Goal: Task Accomplishment & Management: Manage account settings

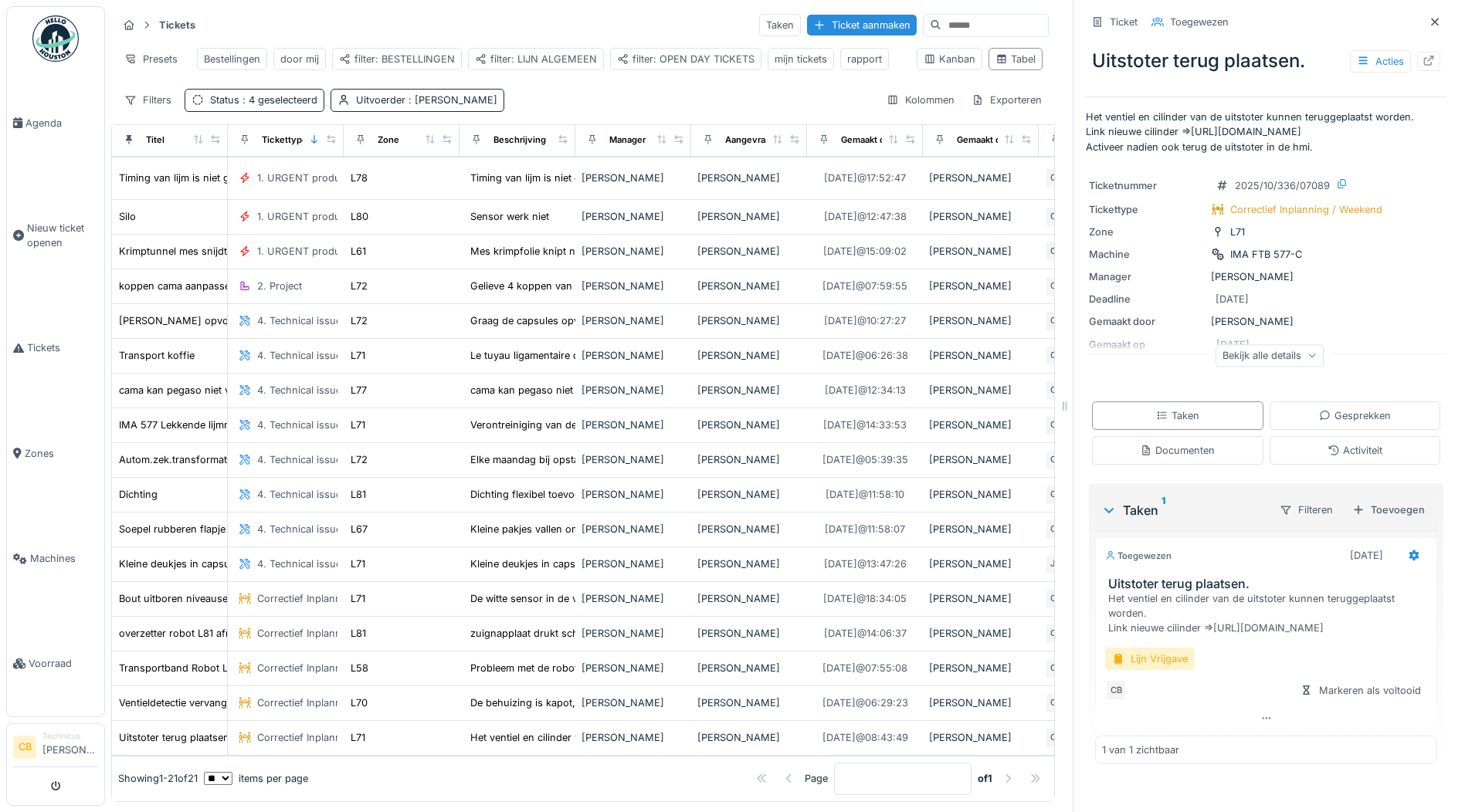
scroll to position [182, 0]
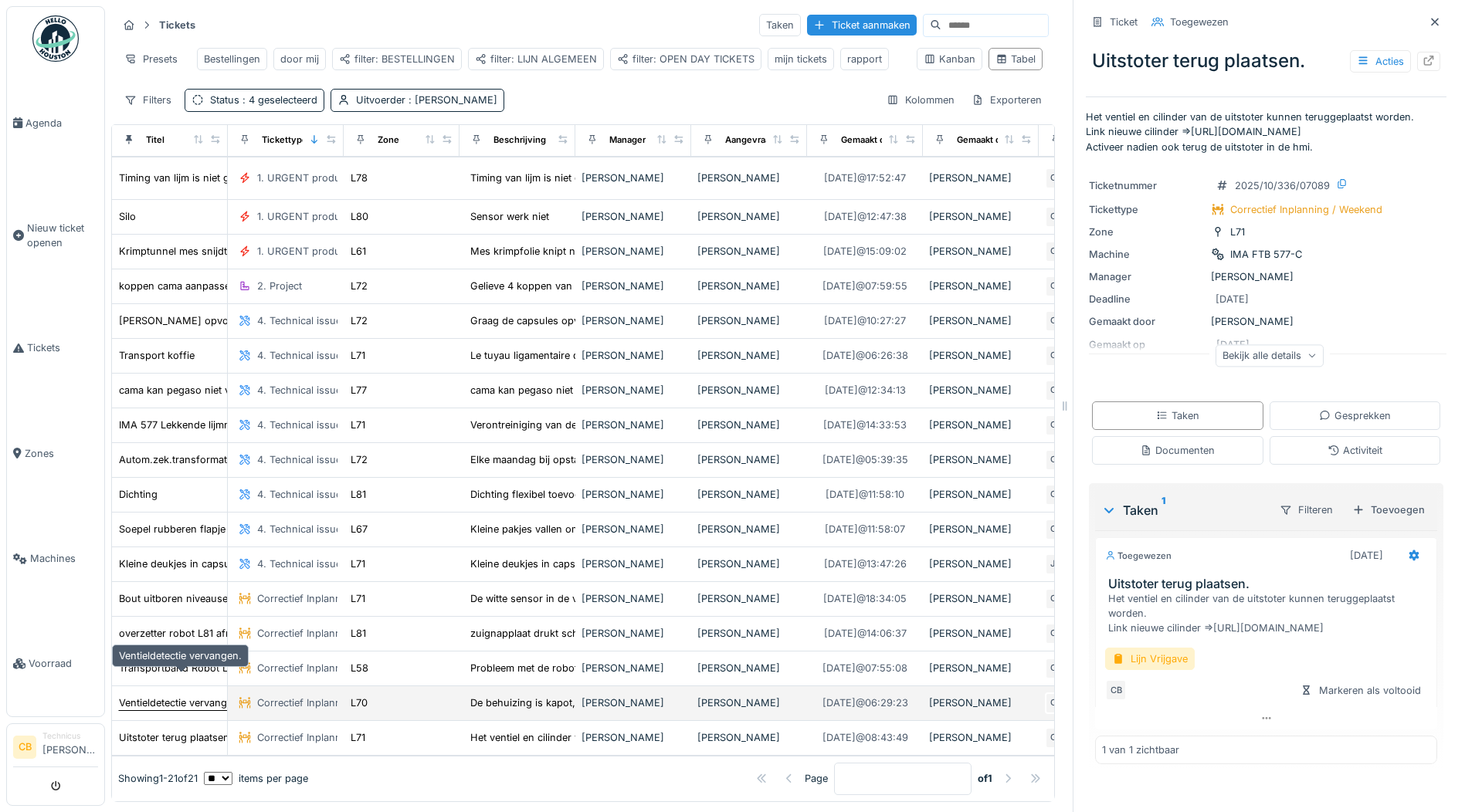
click at [188, 696] on div "Ventieldetectie vervangen." at bounding box center [180, 703] width 123 height 14
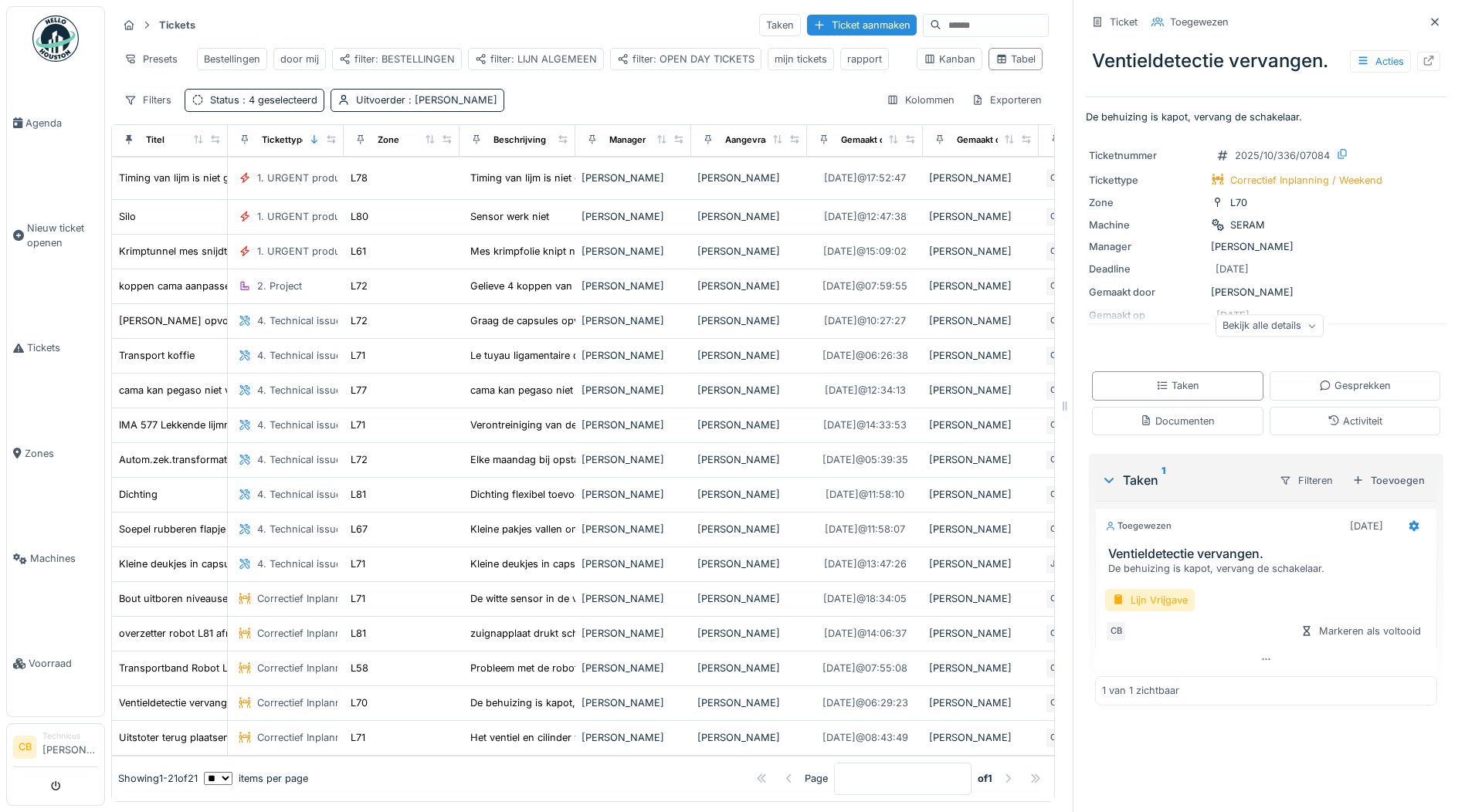
click at [1126, 471] on div "Taken 1" at bounding box center [1184, 479] width 166 height 18
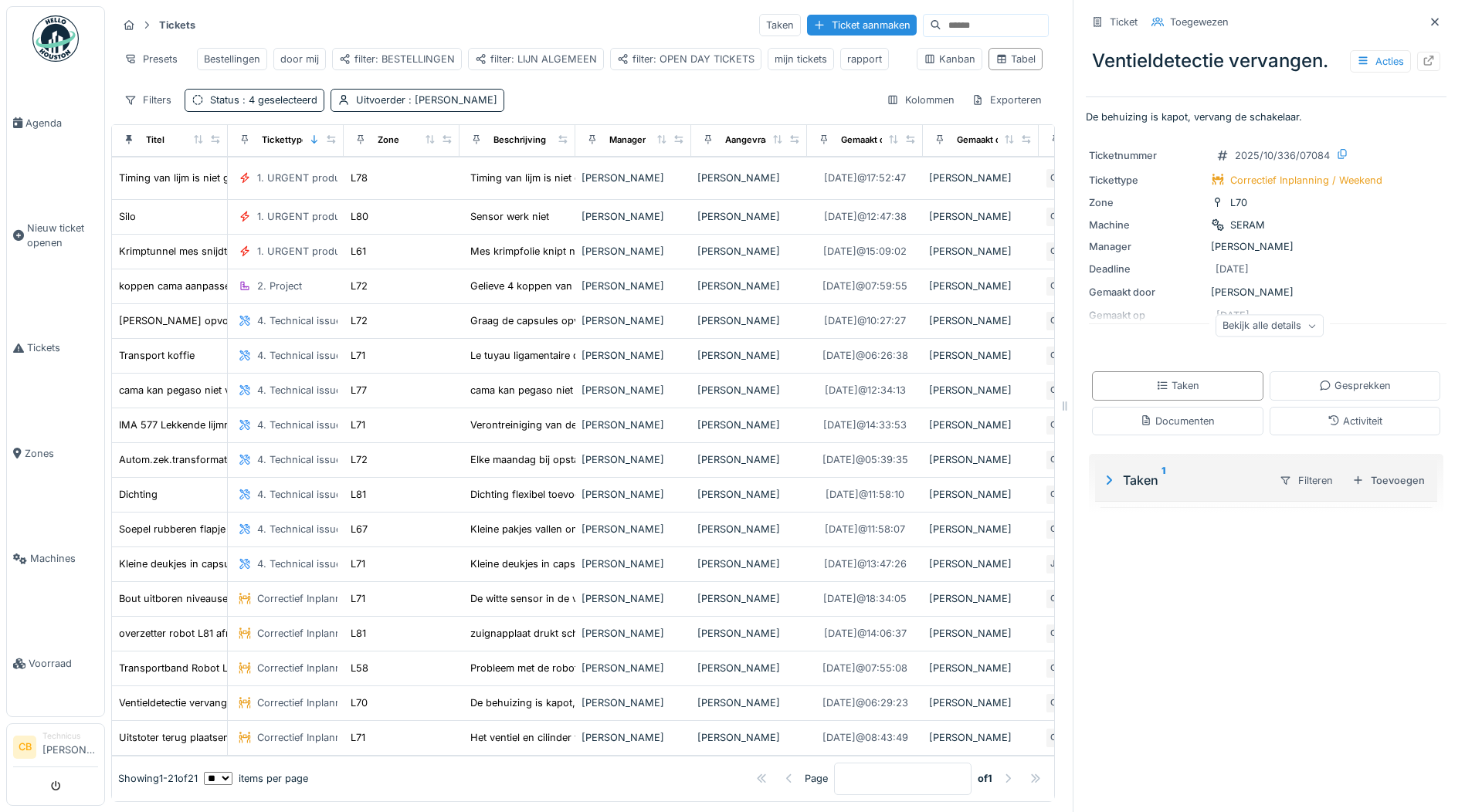
click at [1126, 471] on div "Taken 1" at bounding box center [1184, 479] width 166 height 18
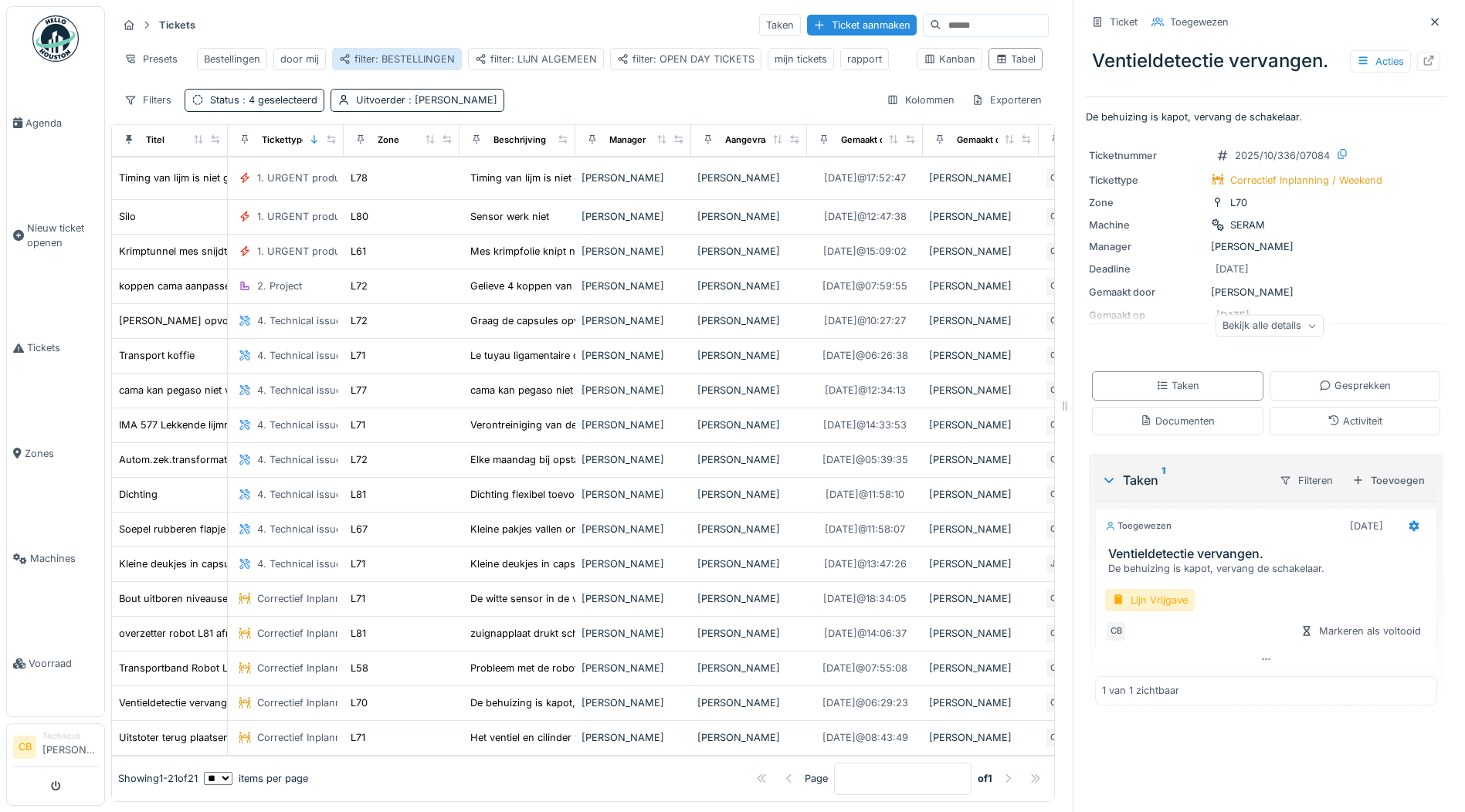
click at [406, 51] on div "filter: BESTELLINGEN" at bounding box center [397, 59] width 116 height 14
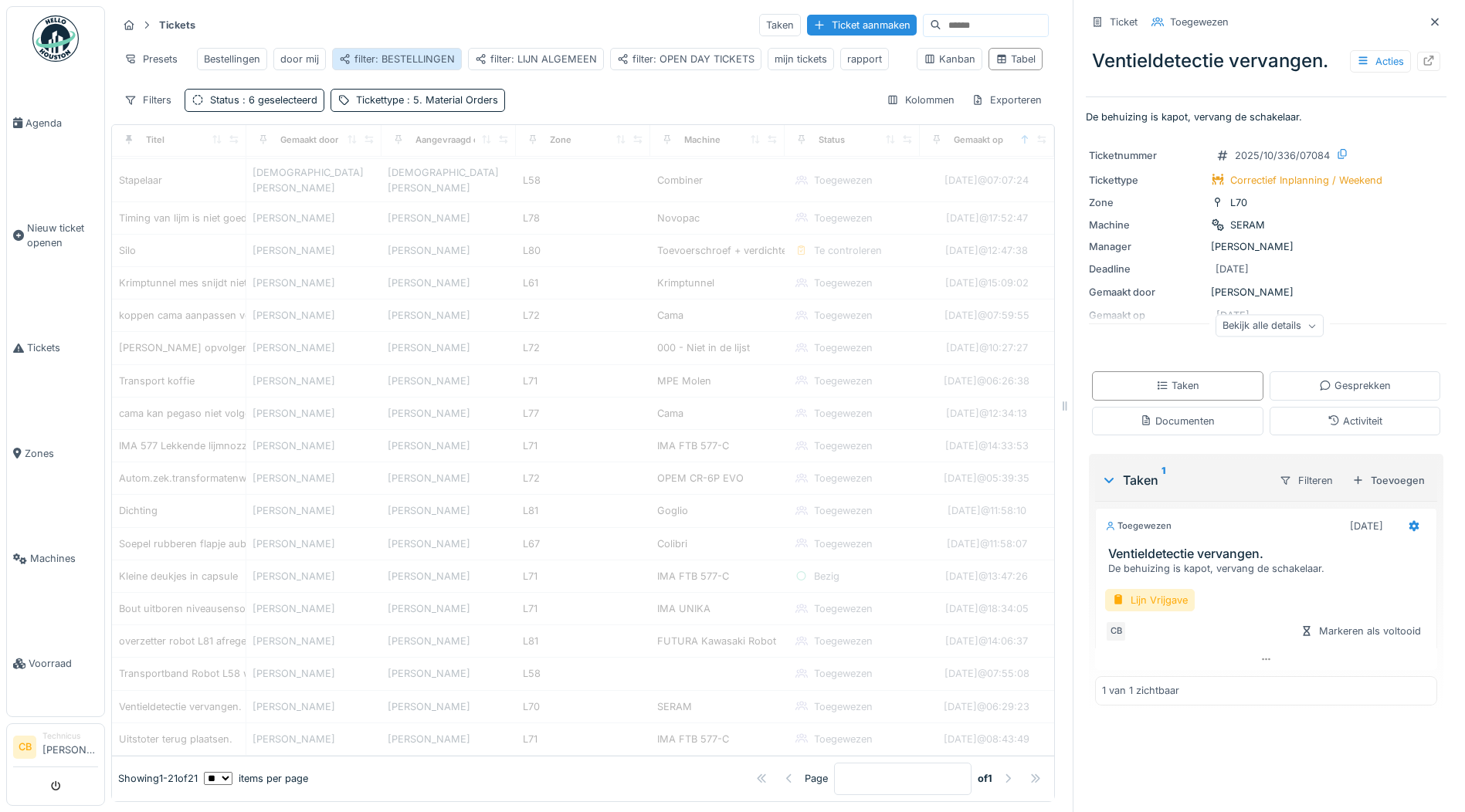
scroll to position [120, 0]
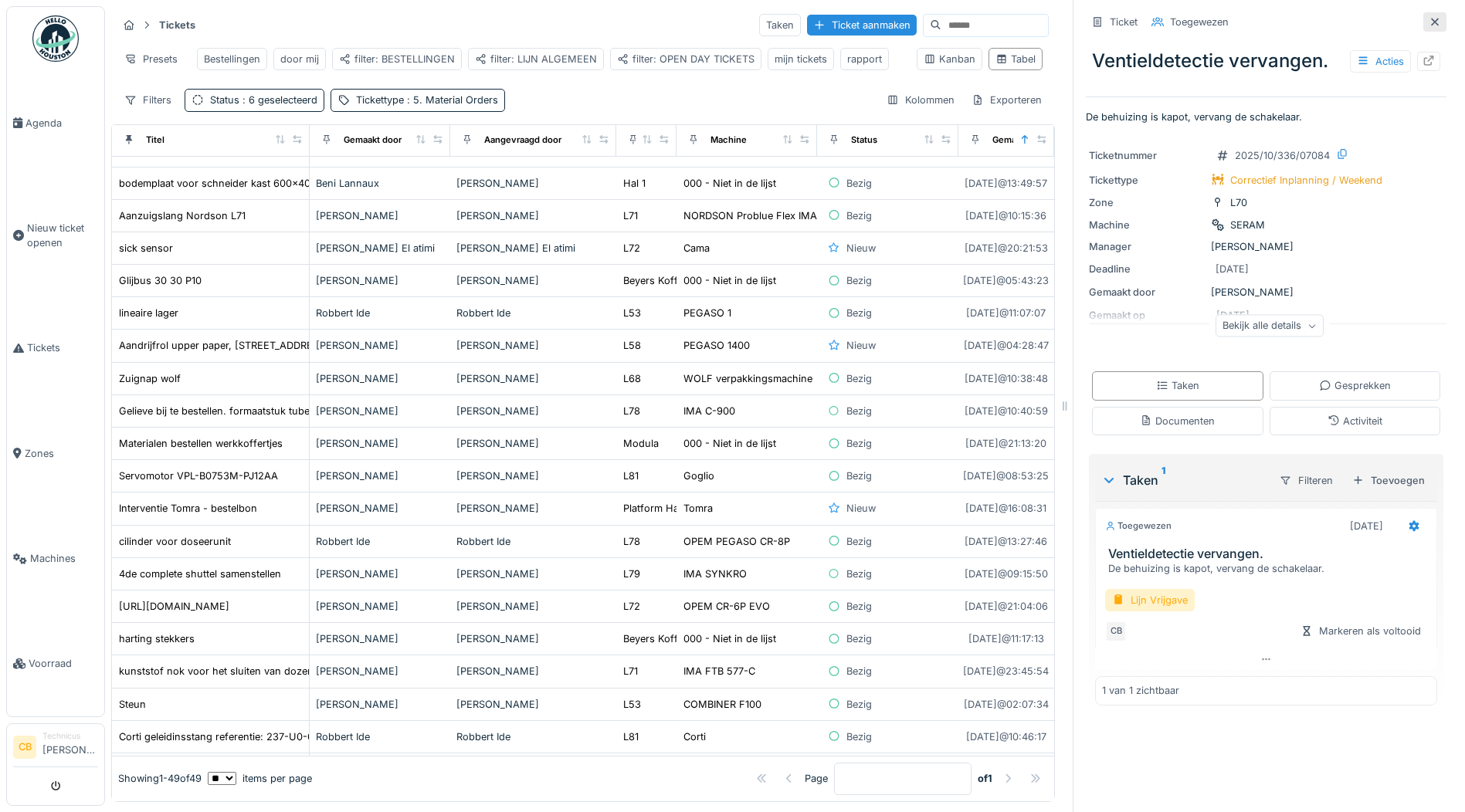
click at [1429, 17] on icon at bounding box center [1434, 22] width 12 height 10
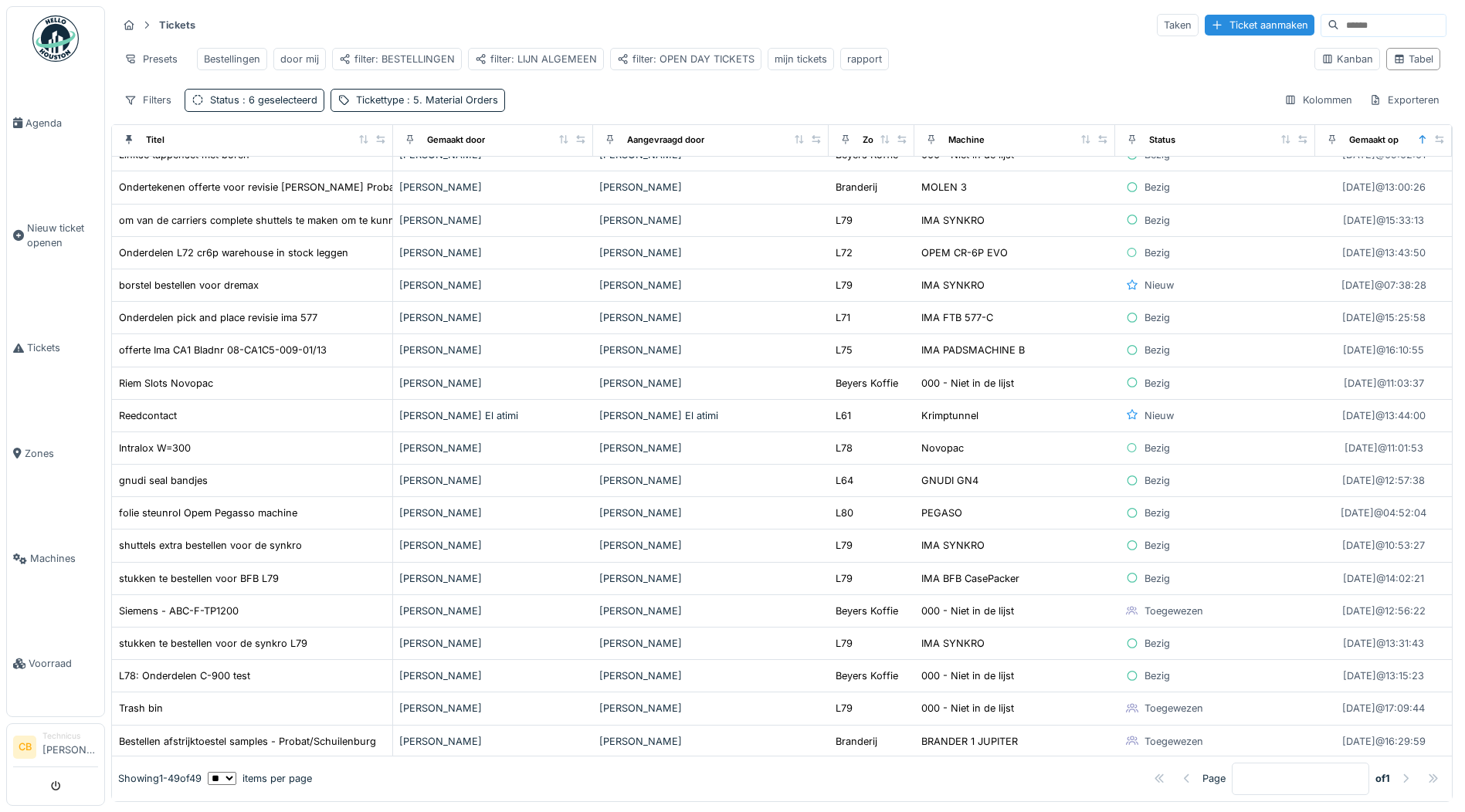
scroll to position [878, 0]
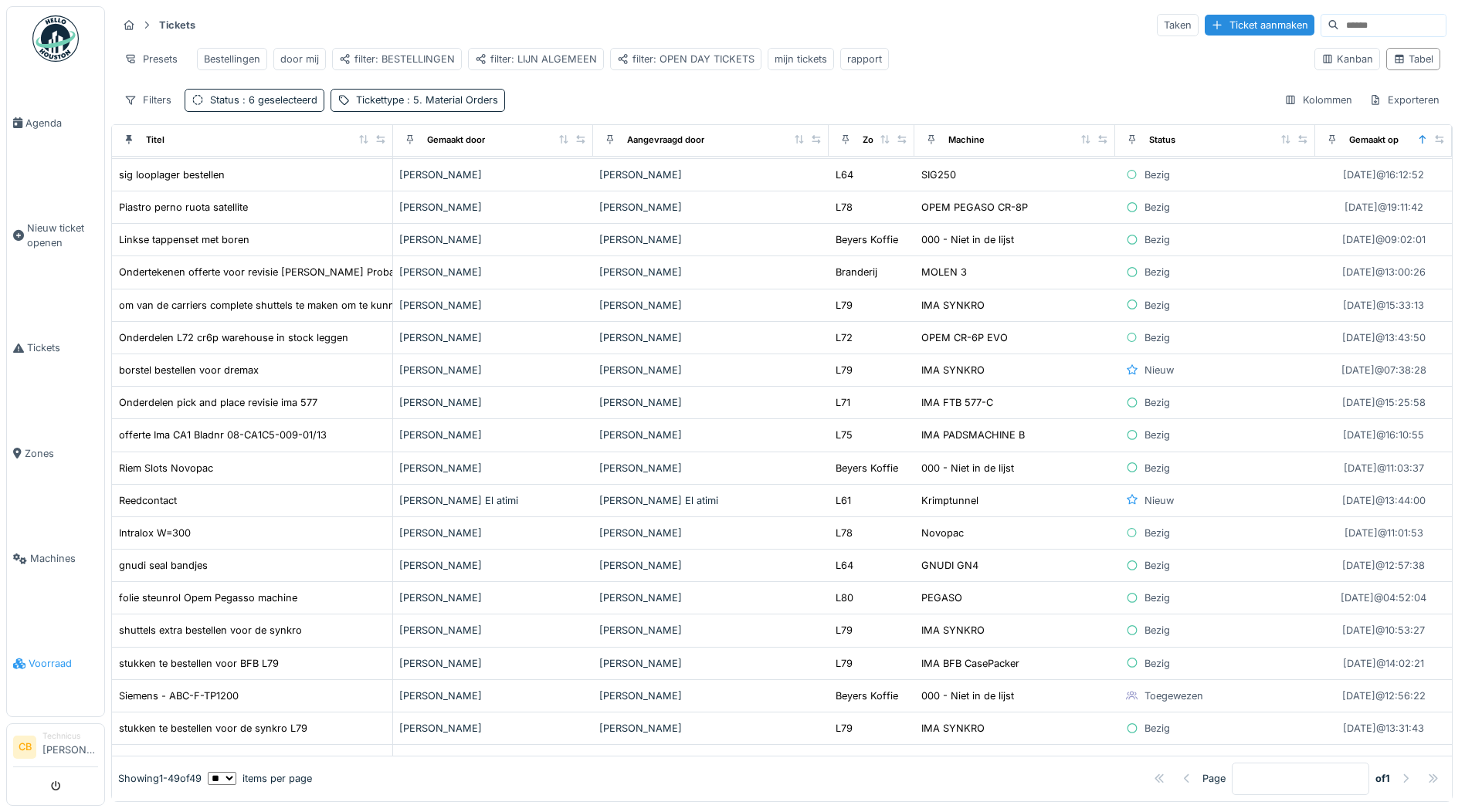
click at [49, 656] on span "Voorraad" at bounding box center [63, 663] width 69 height 14
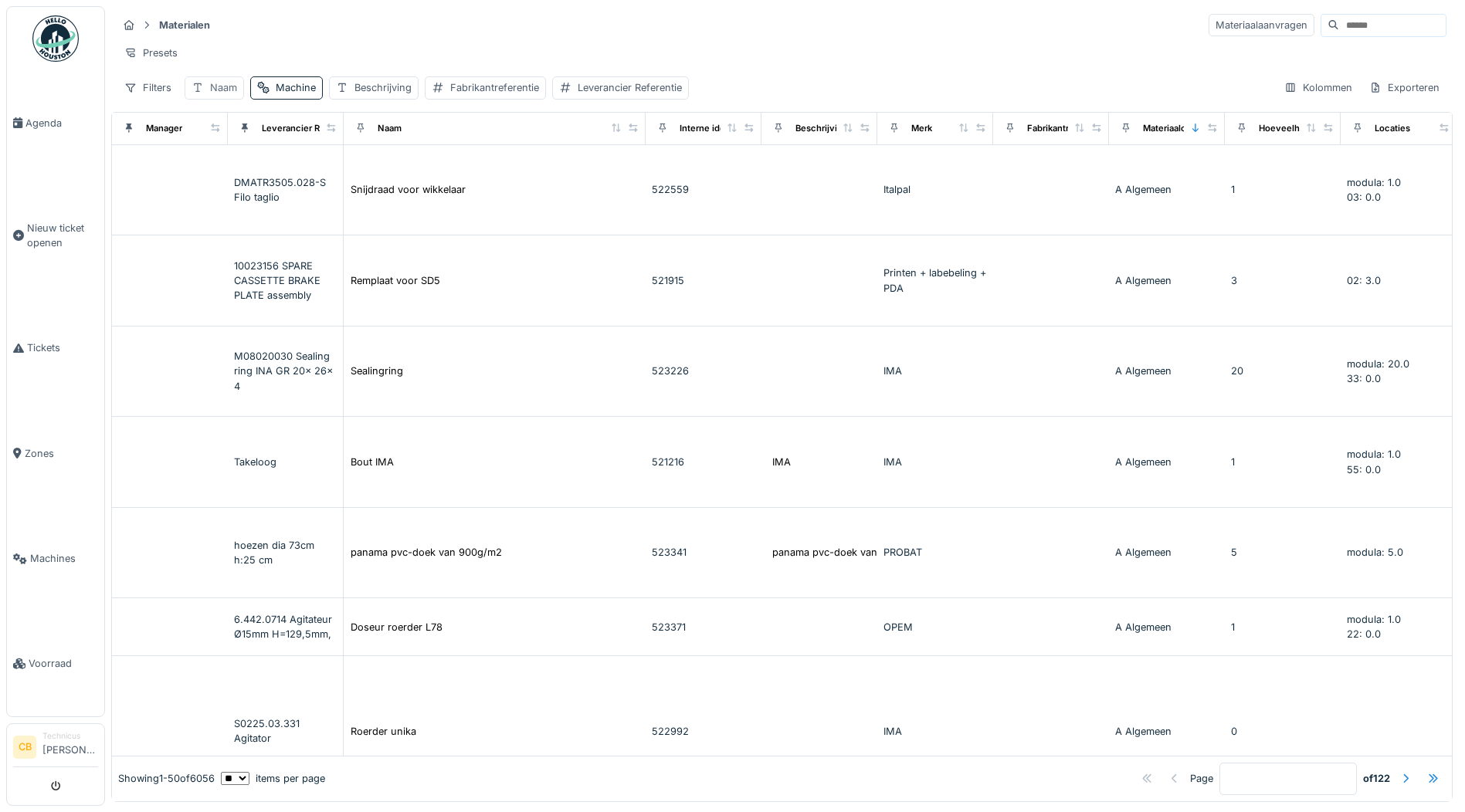
click at [224, 95] on div "Naam" at bounding box center [223, 88] width 27 height 14
click at [235, 186] on input "Naam" at bounding box center [269, 173] width 157 height 32
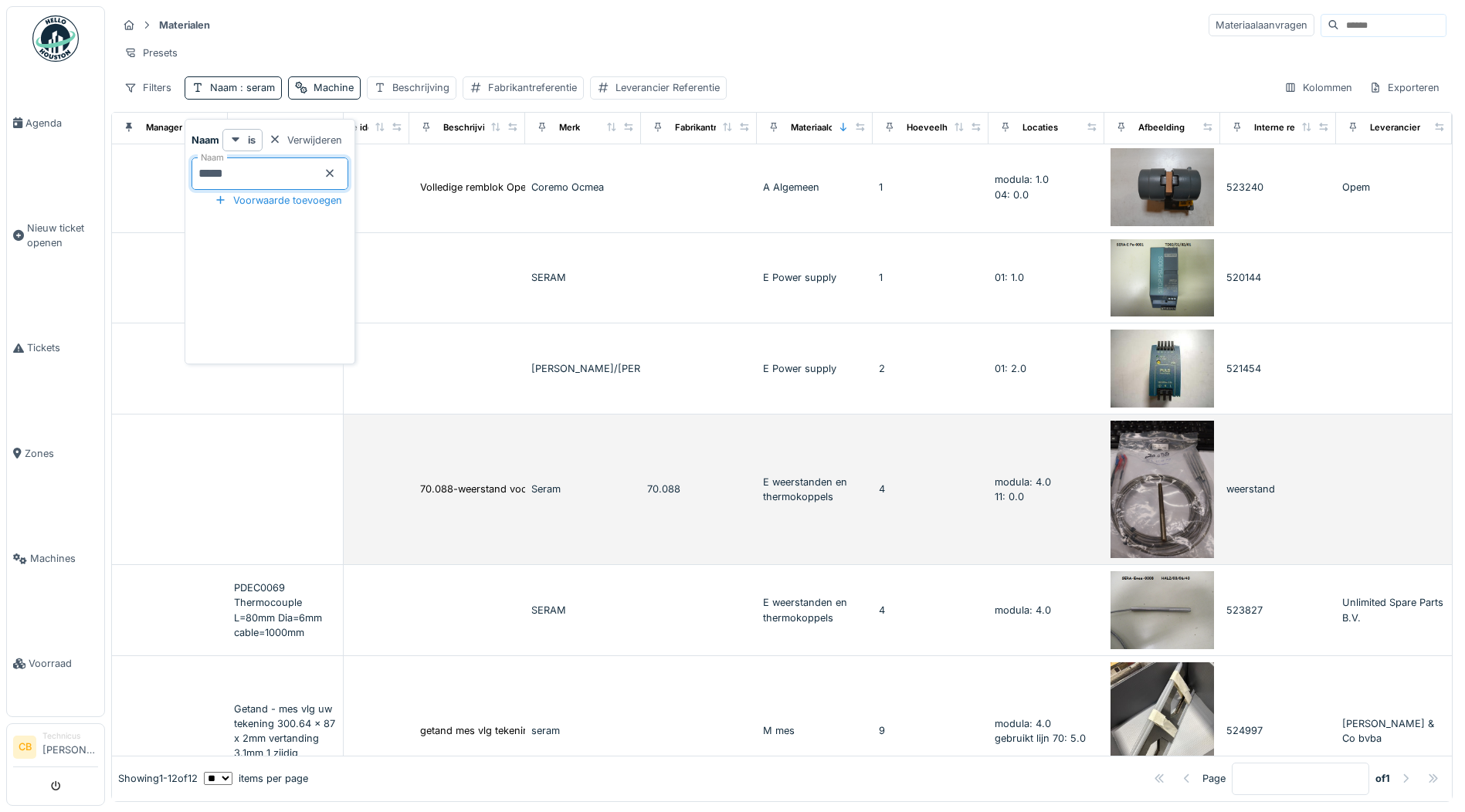
scroll to position [0, 387]
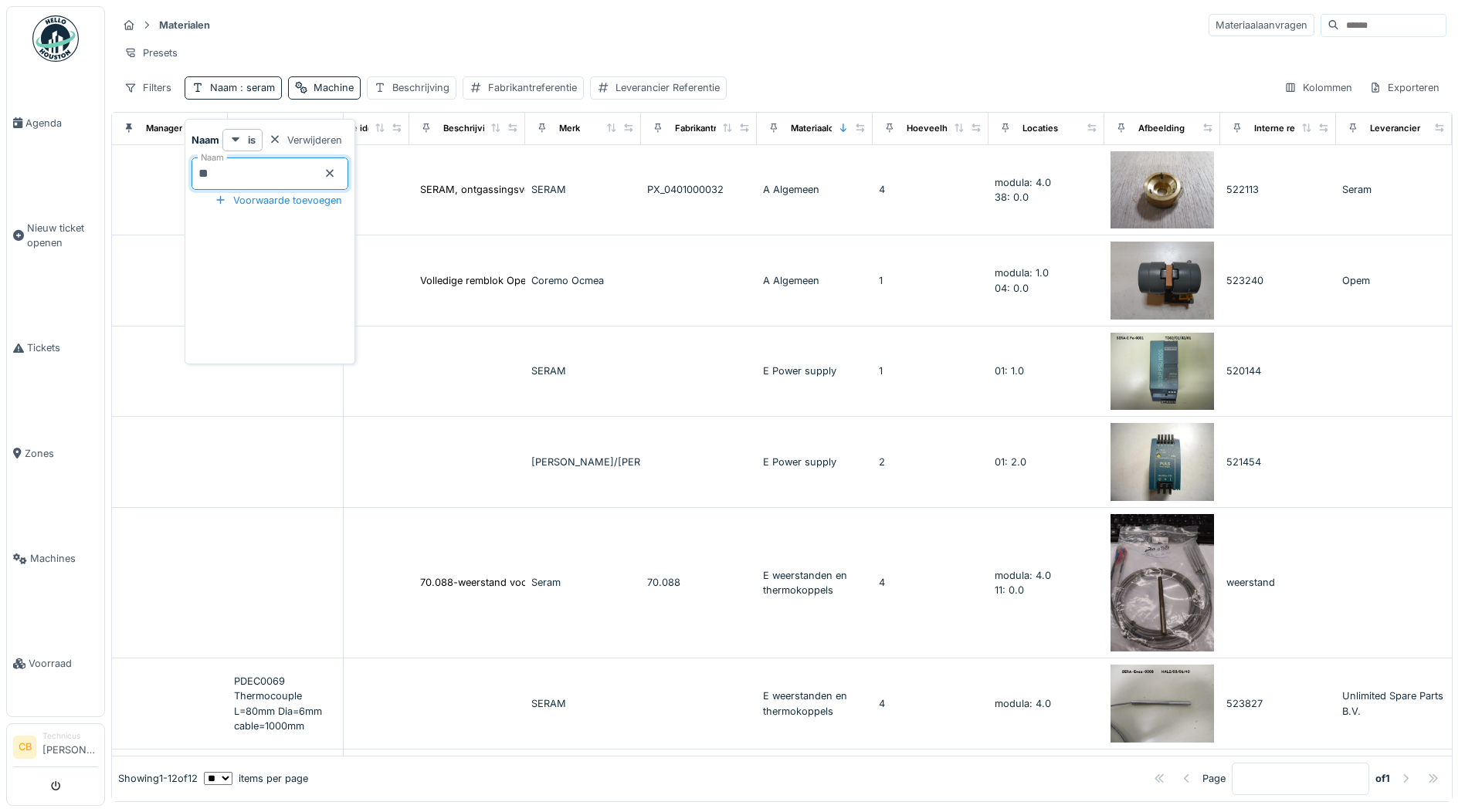
type input "*"
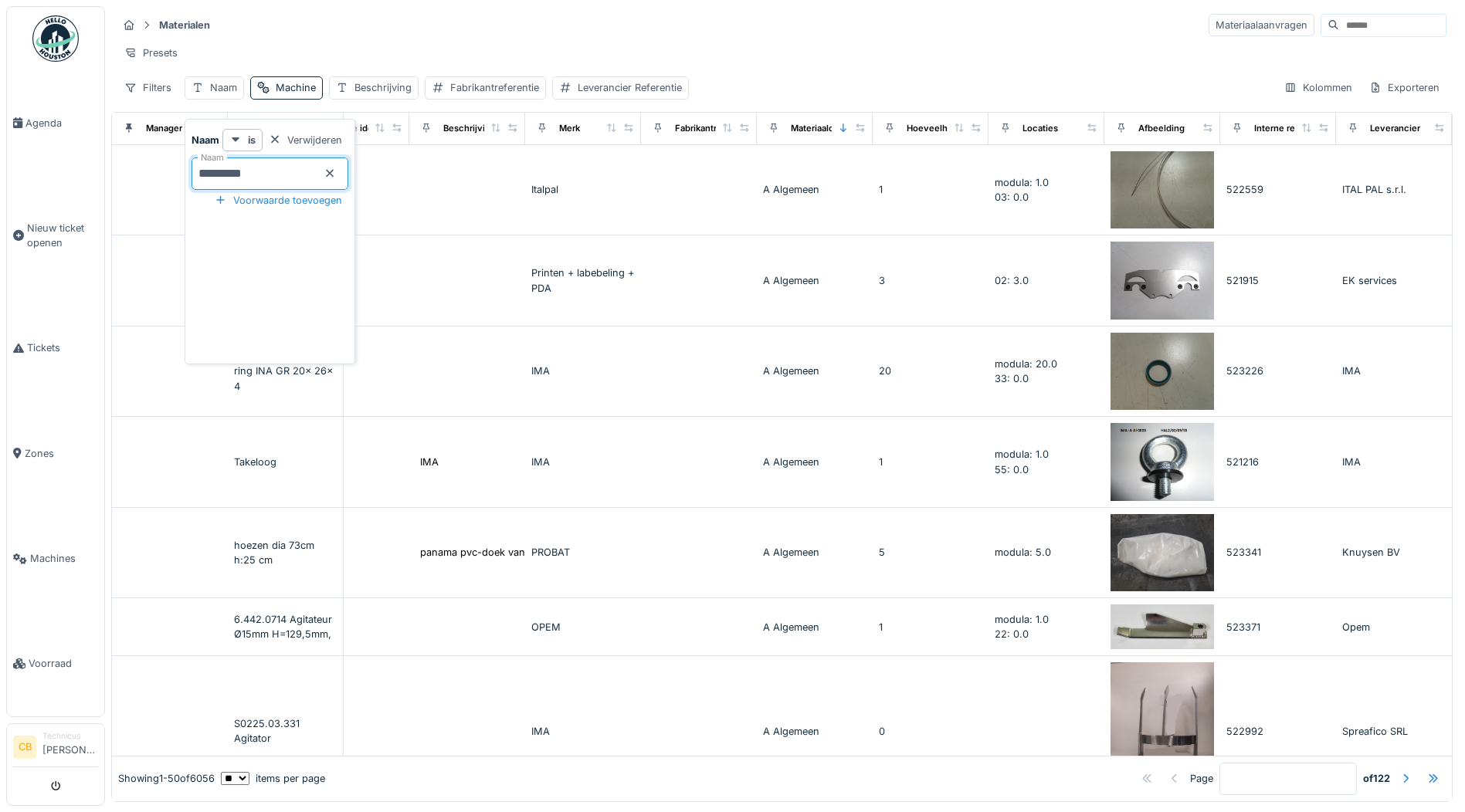
type input "**********"
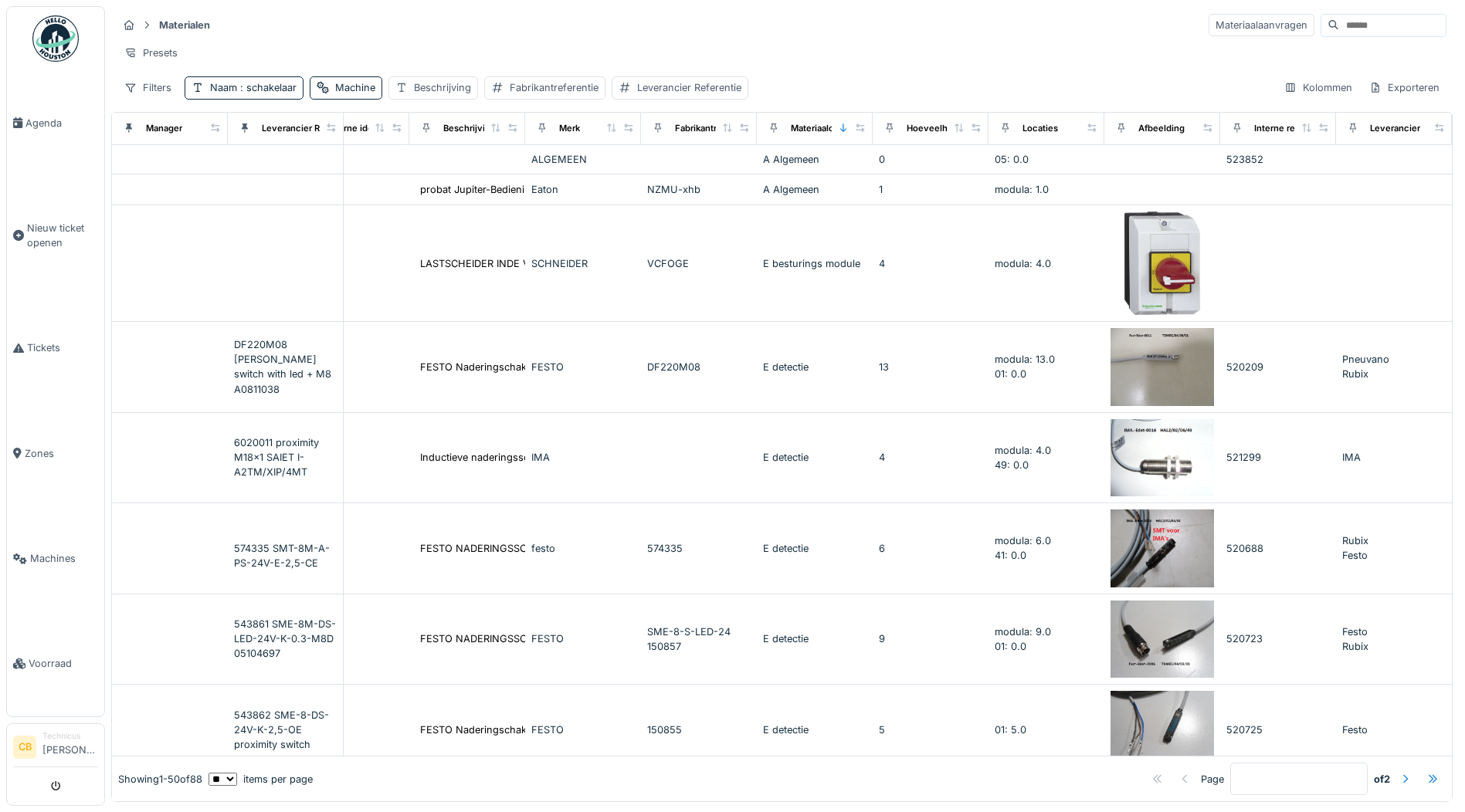
click at [865, 39] on hr at bounding box center [782, 39] width 1329 height 1
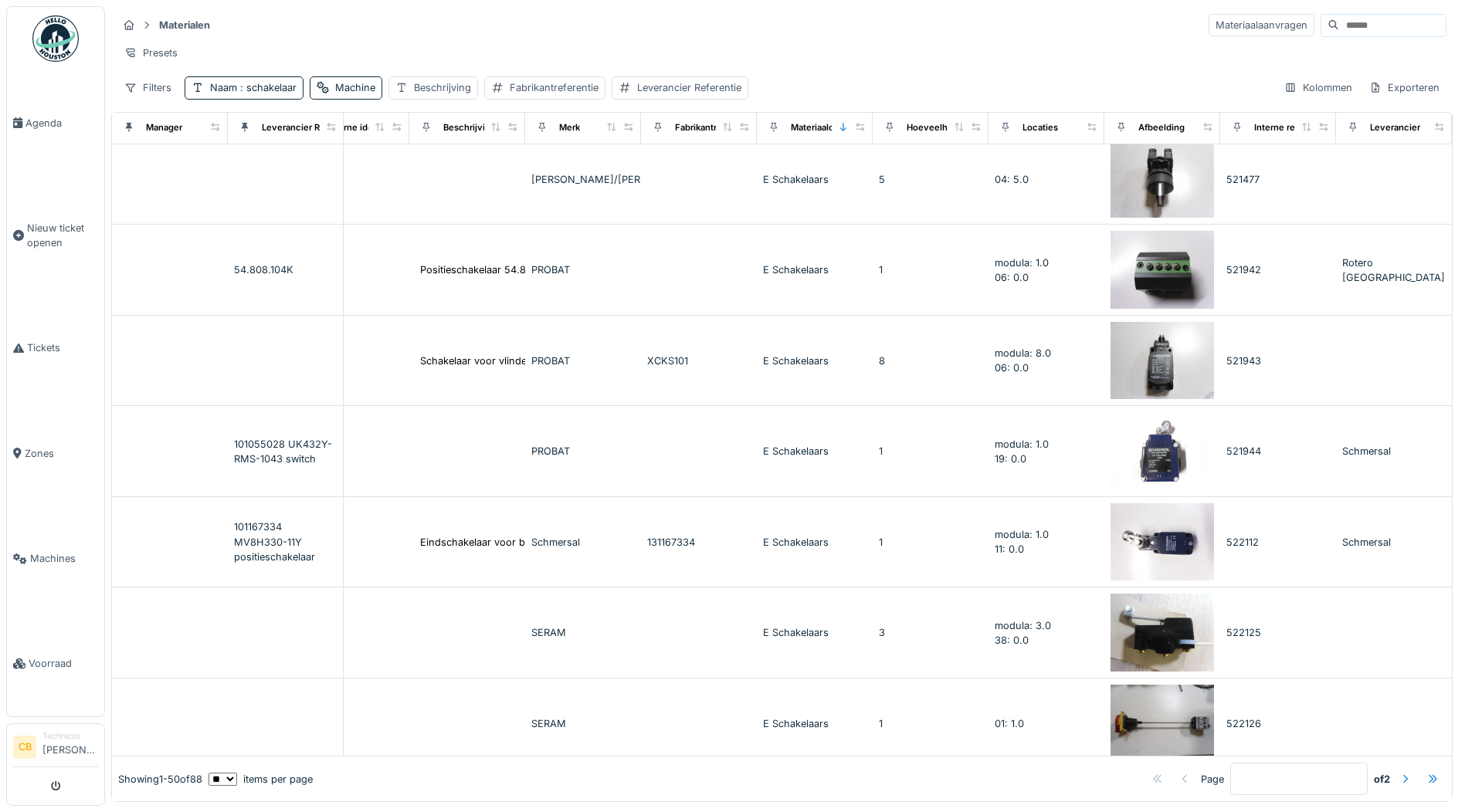
scroll to position [3242, 387]
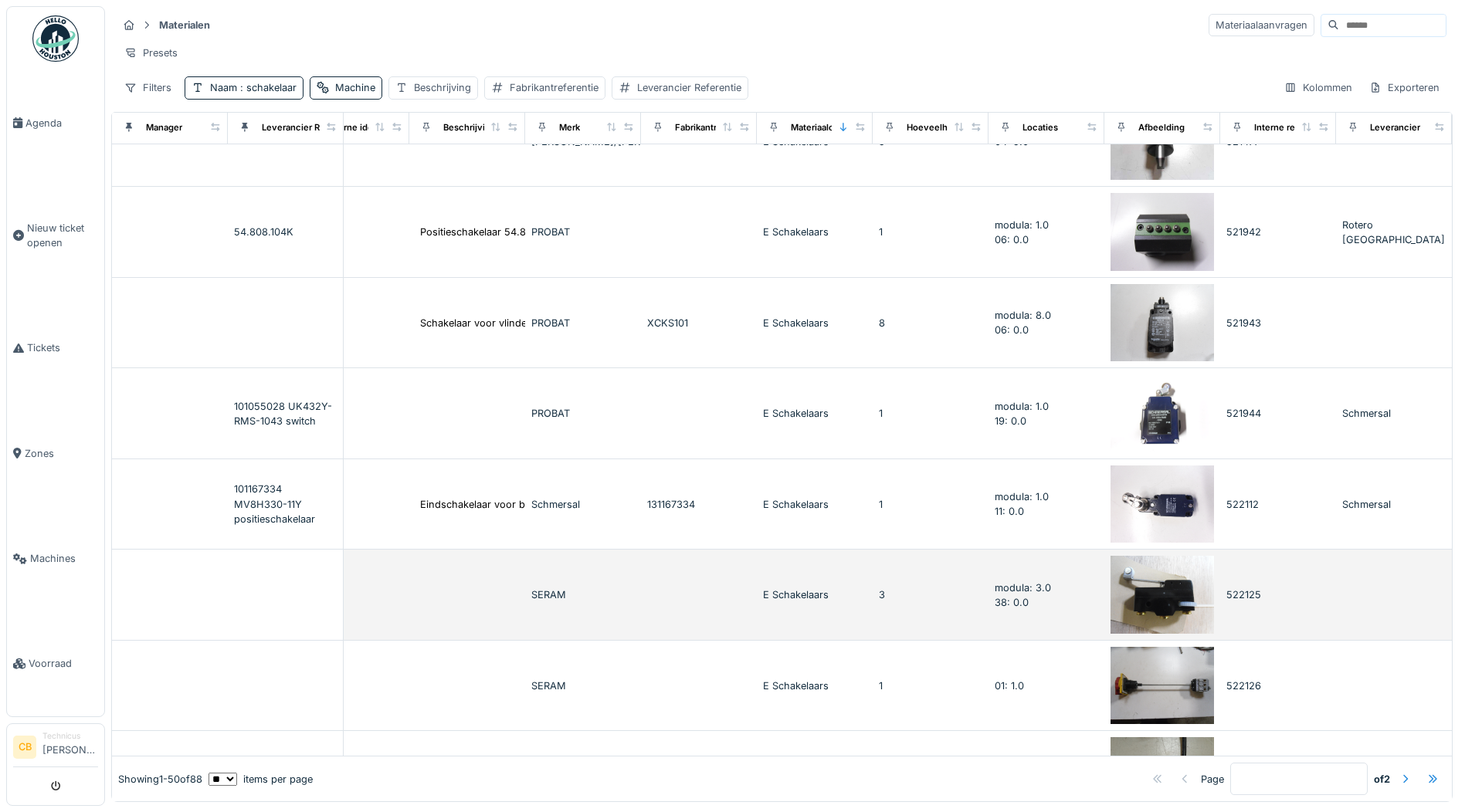
click at [1126, 588] on img at bounding box center [1162, 594] width 104 height 78
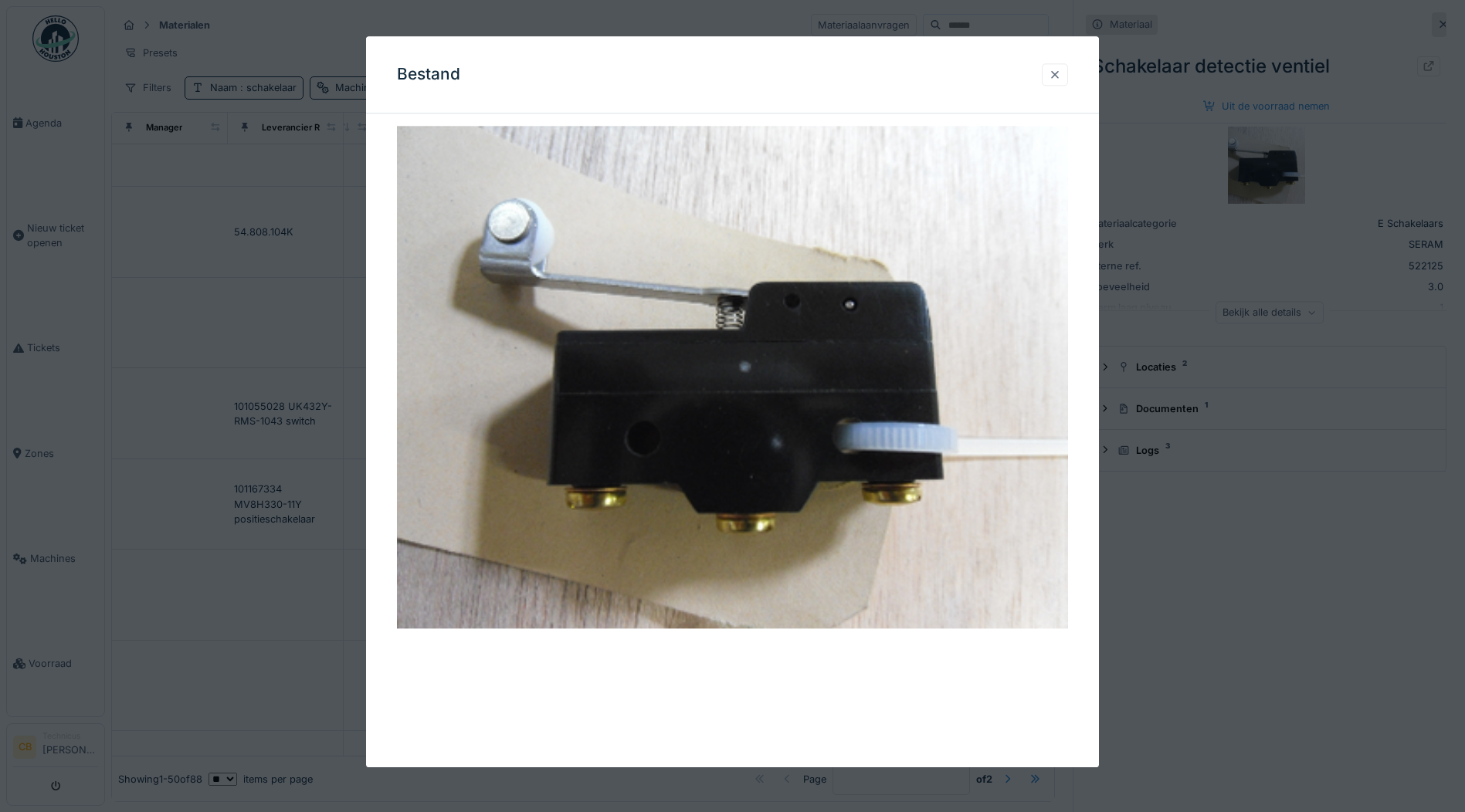
drag, startPoint x: 1061, startPoint y: 77, endPoint x: 1058, endPoint y: 89, distance: 12.4
click at [1060, 76] on div at bounding box center [1054, 75] width 12 height 14
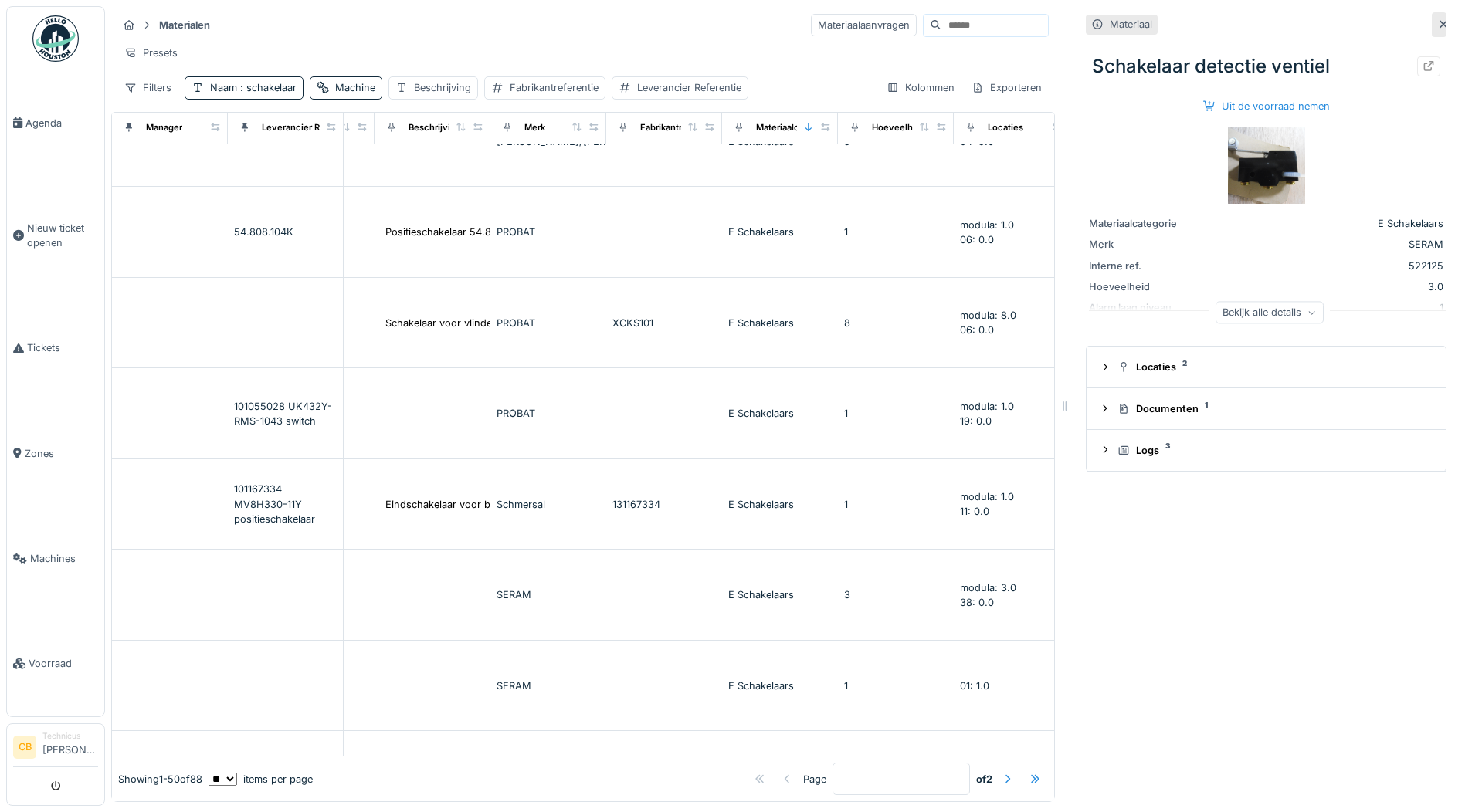
click at [1439, 21] on icon at bounding box center [1443, 25] width 8 height 8
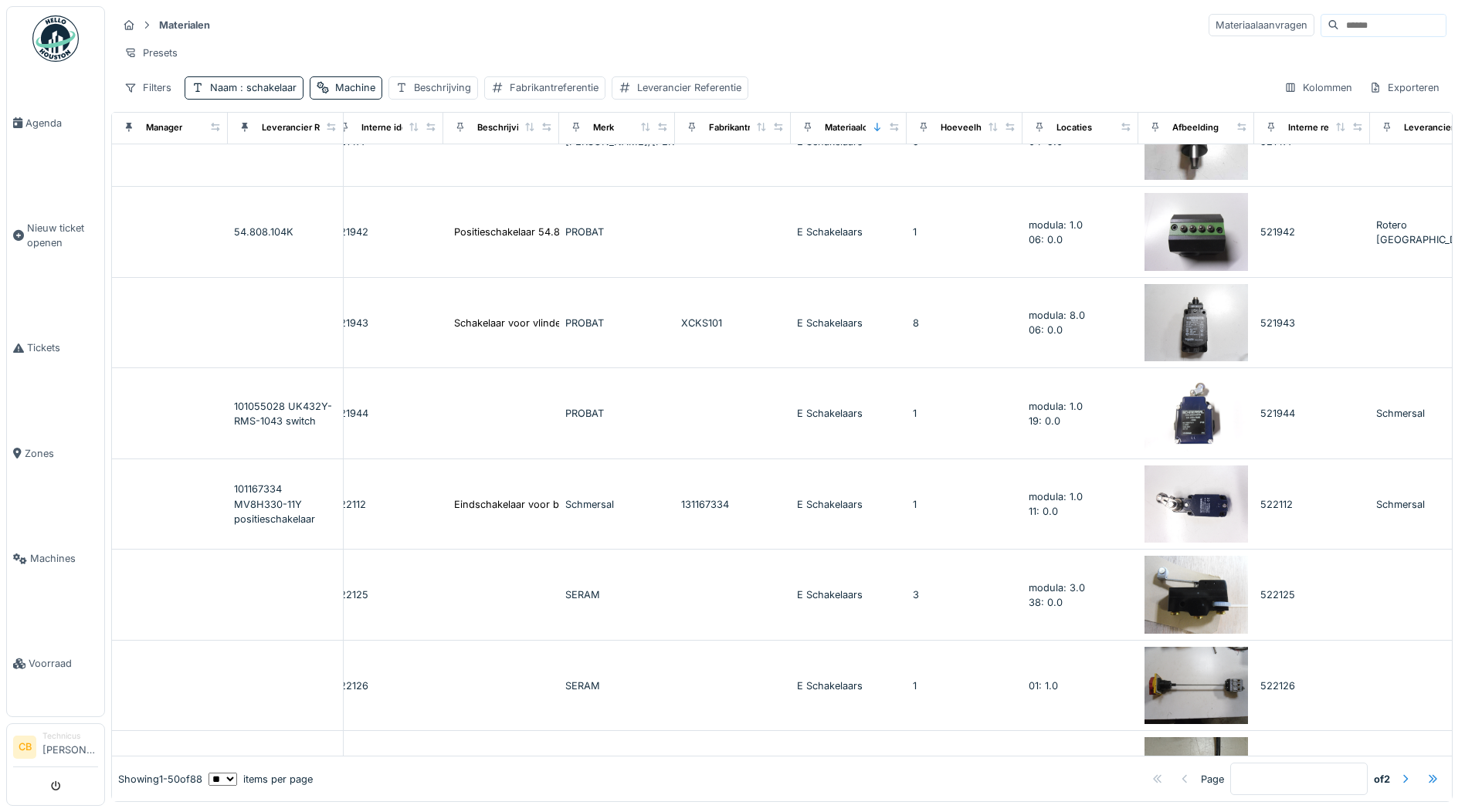
scroll to position [3242, 387]
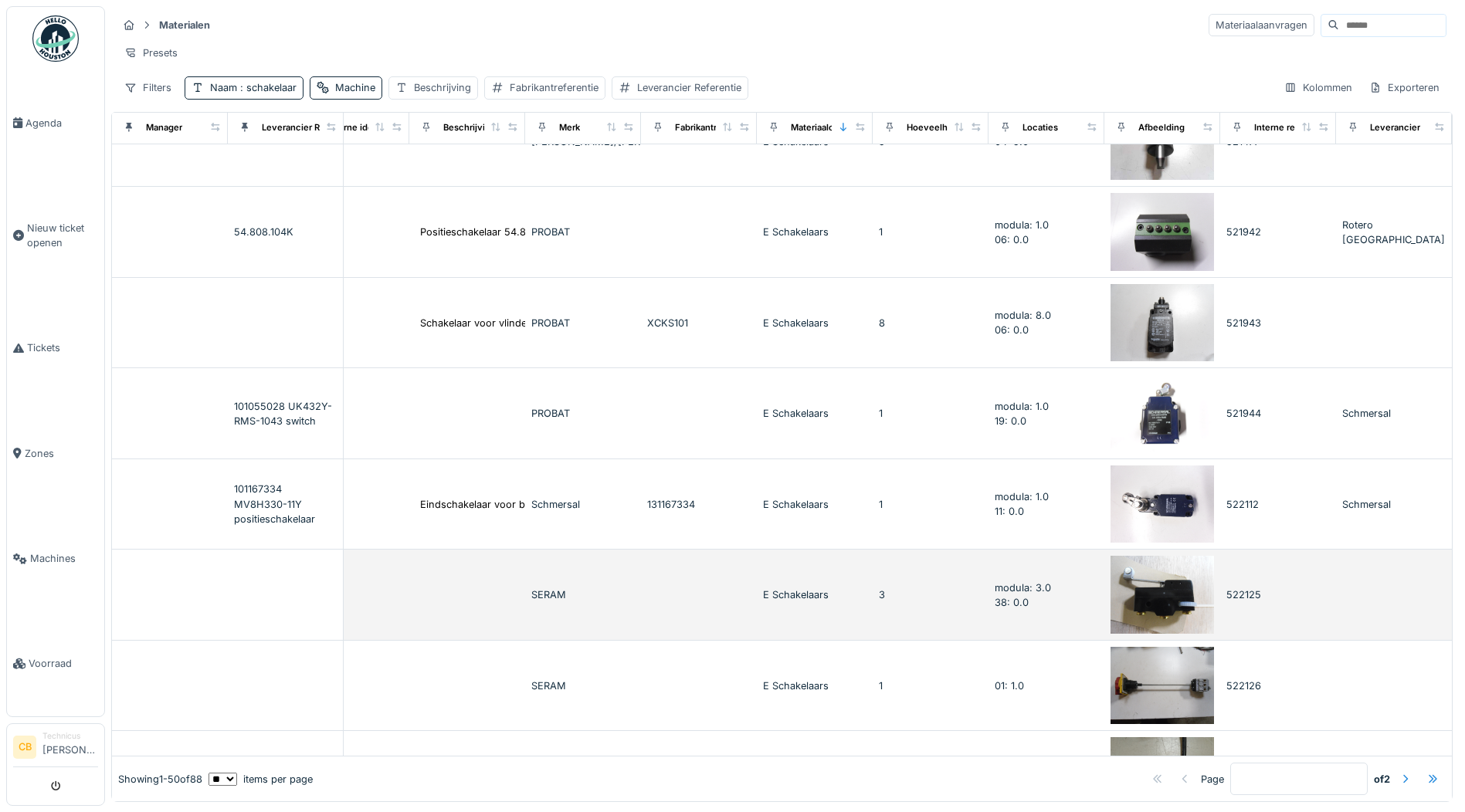
click at [1336, 586] on td at bounding box center [1393, 594] width 116 height 91
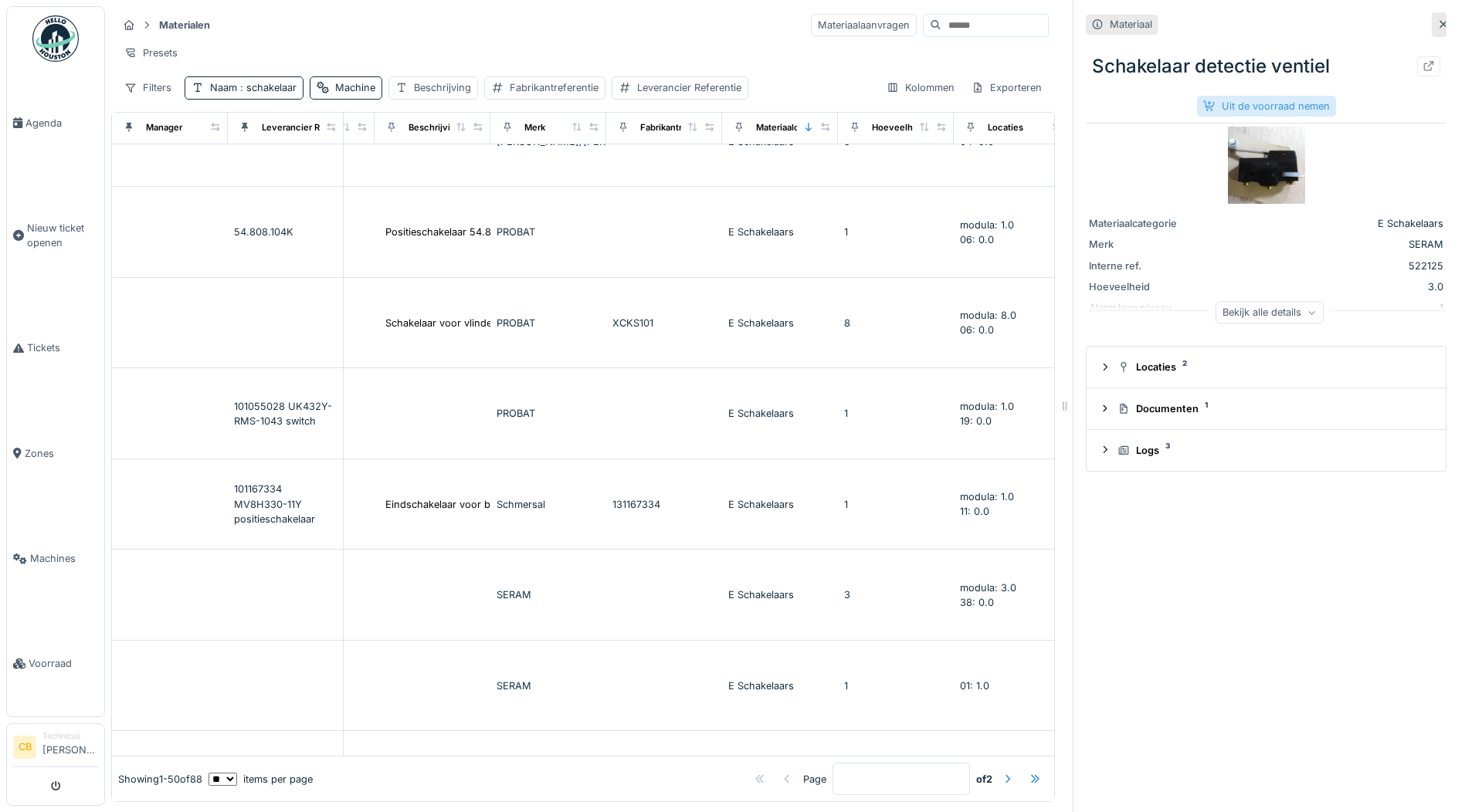
click at [1255, 100] on div "Uit de voorraad nemen" at bounding box center [1267, 106] width 139 height 21
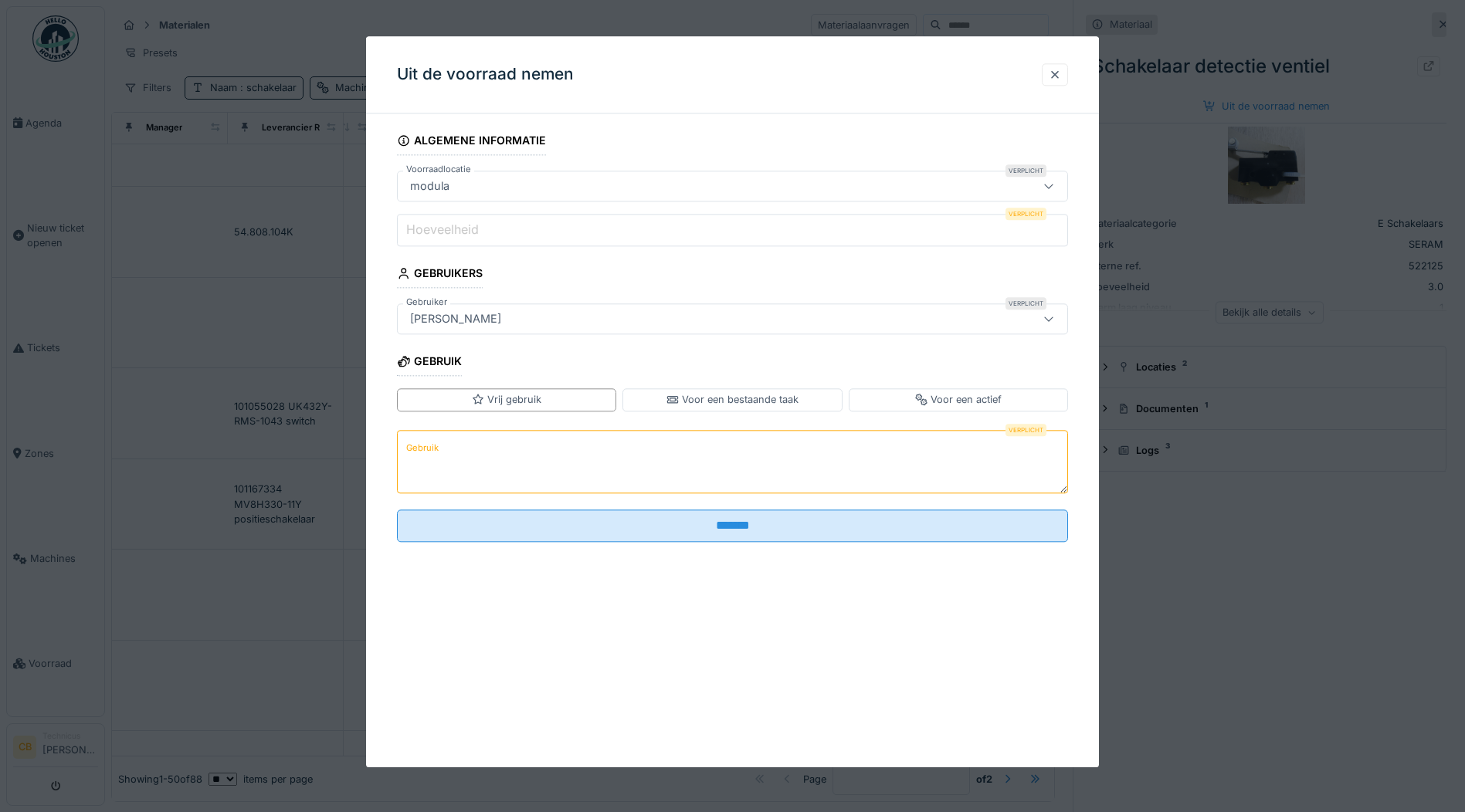
click at [459, 233] on label "Hoeveelheid" at bounding box center [443, 230] width 79 height 18
click at [459, 233] on input "Hoeveelheid" at bounding box center [732, 230] width 671 height 32
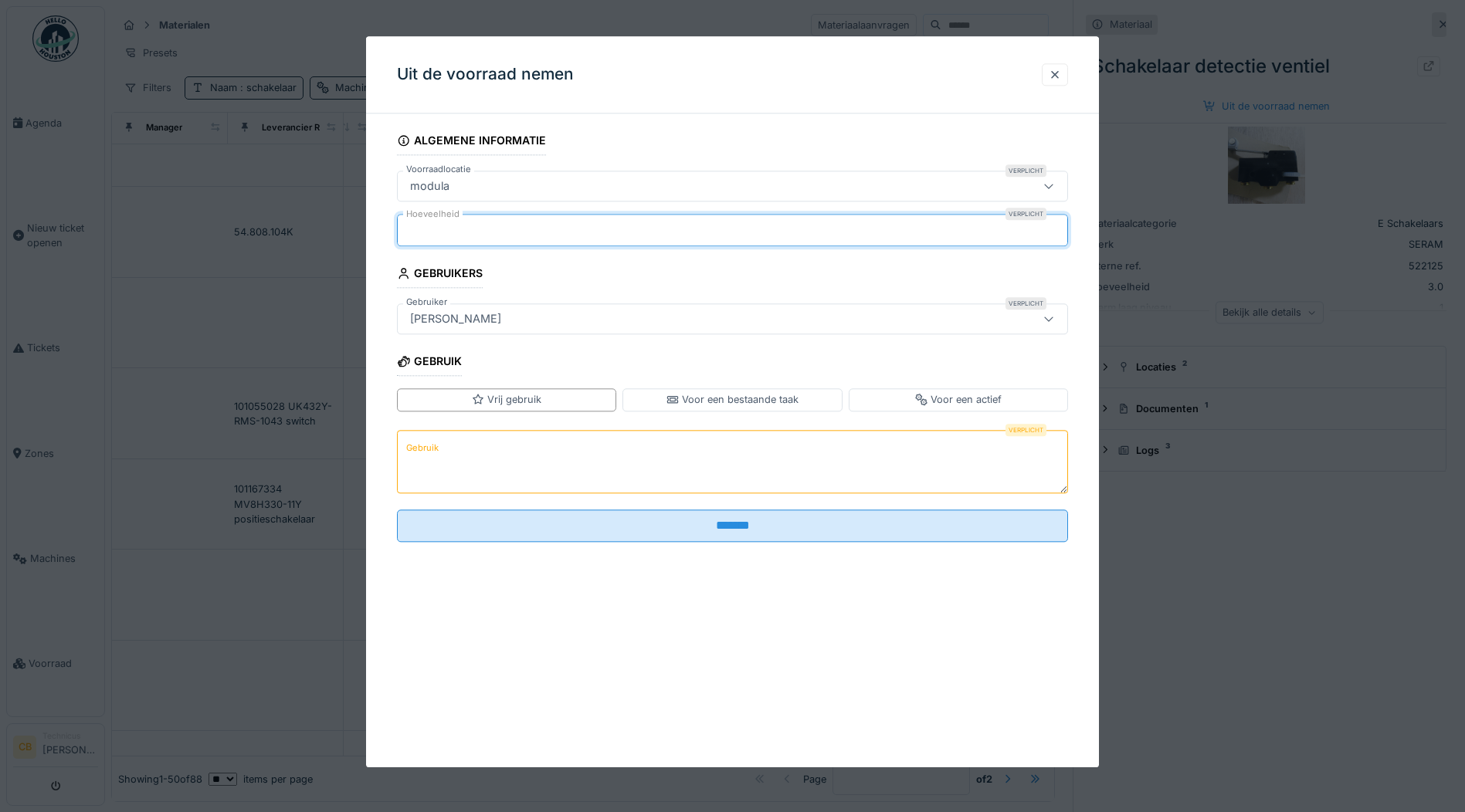
type input "*"
click at [440, 440] on label "Gebruik" at bounding box center [423, 448] width 39 height 19
click at [440, 440] on textarea "Gebruik" at bounding box center [732, 461] width 671 height 63
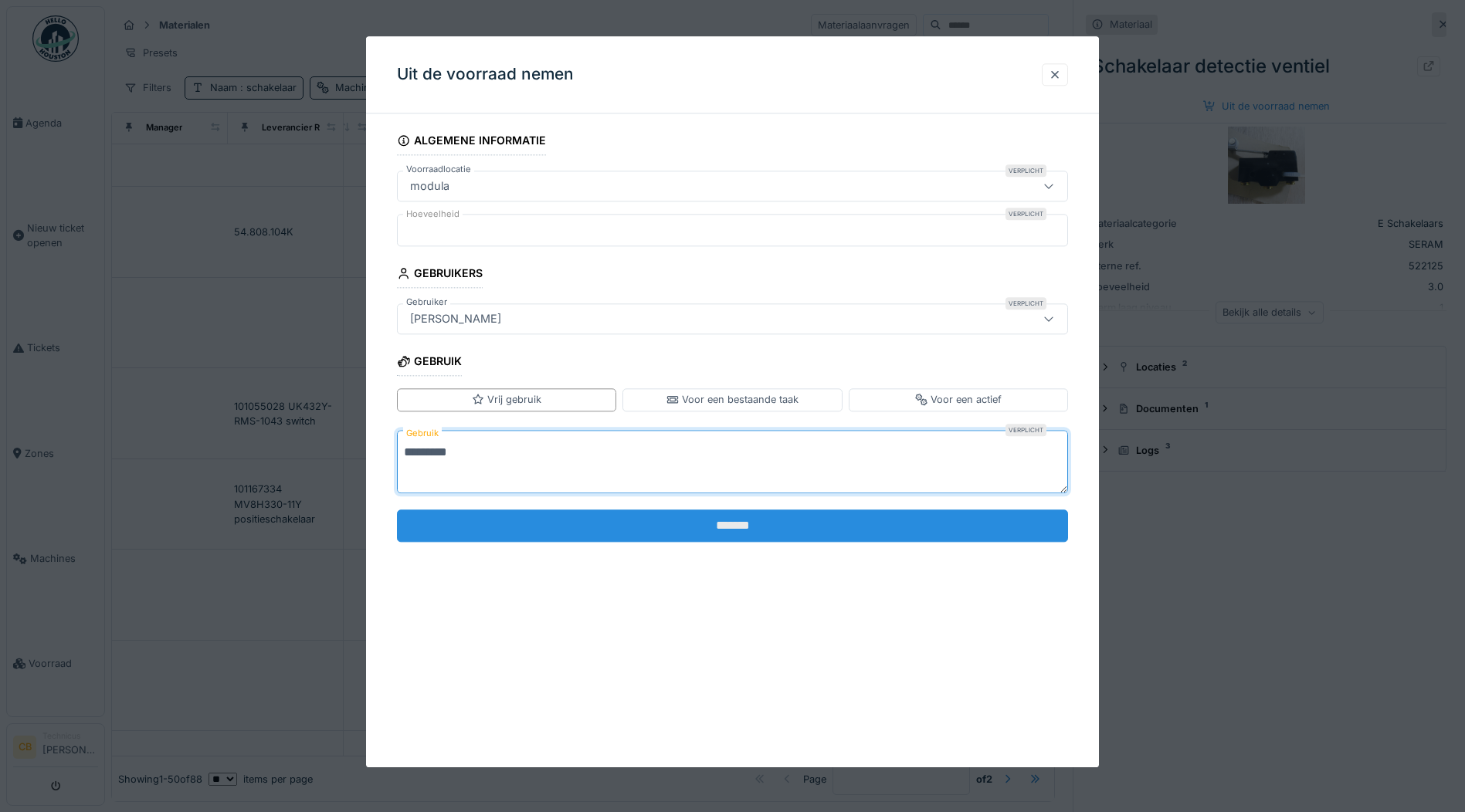
type textarea "*********"
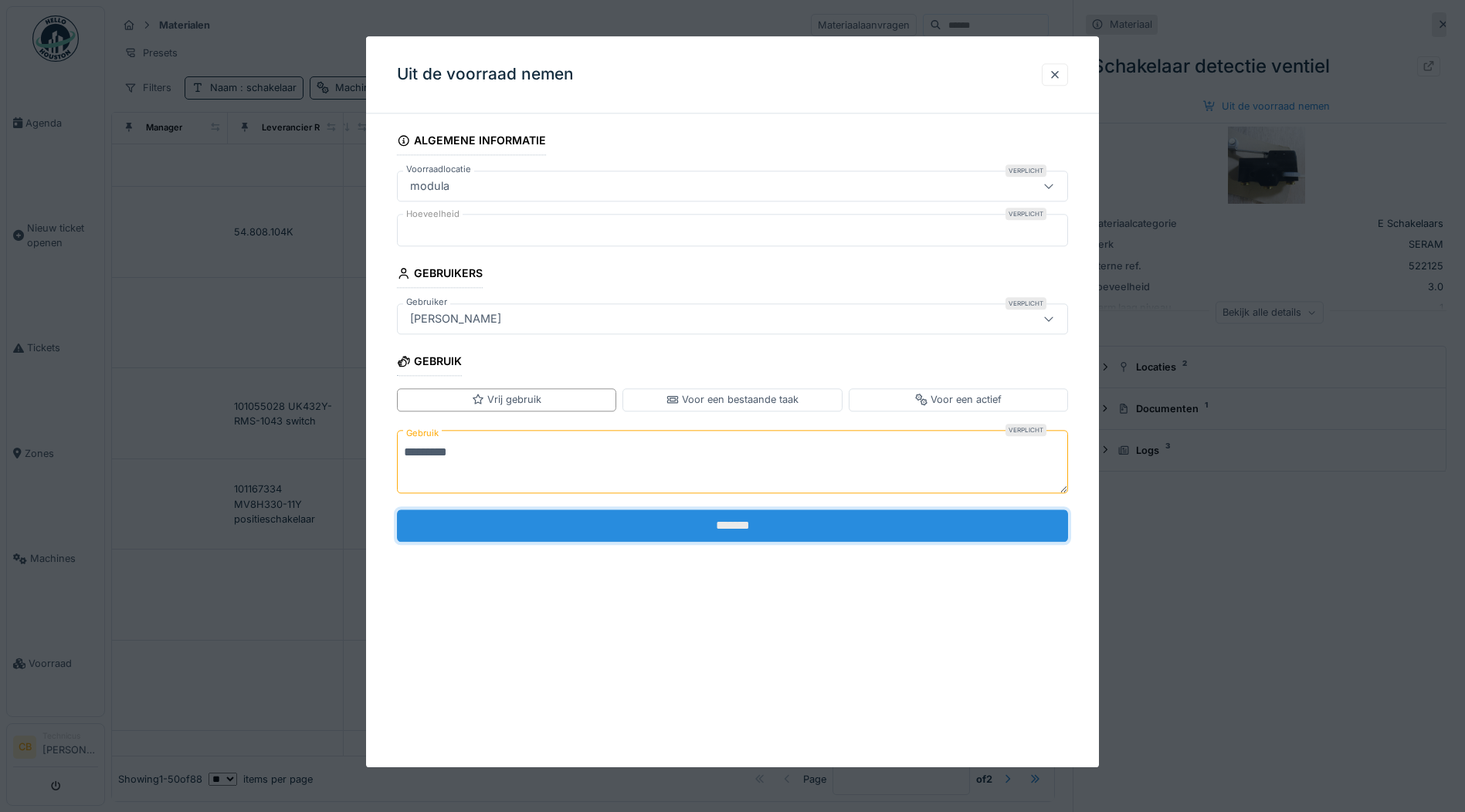
click at [743, 520] on input "*******" at bounding box center [732, 525] width 671 height 32
